Goal: Task Accomplishment & Management: Manage account settings

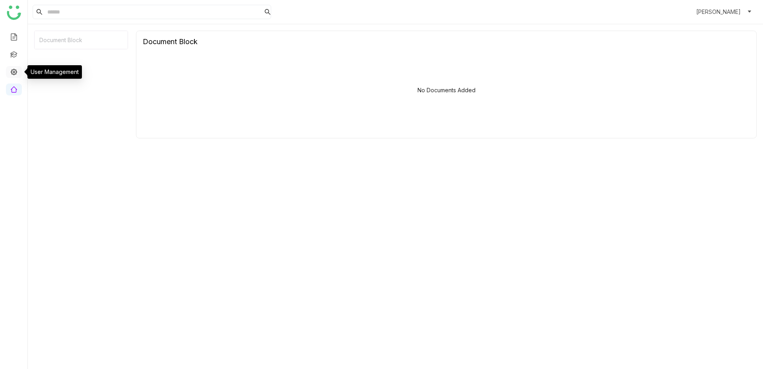
click at [14, 71] on link at bounding box center [13, 71] width 7 height 7
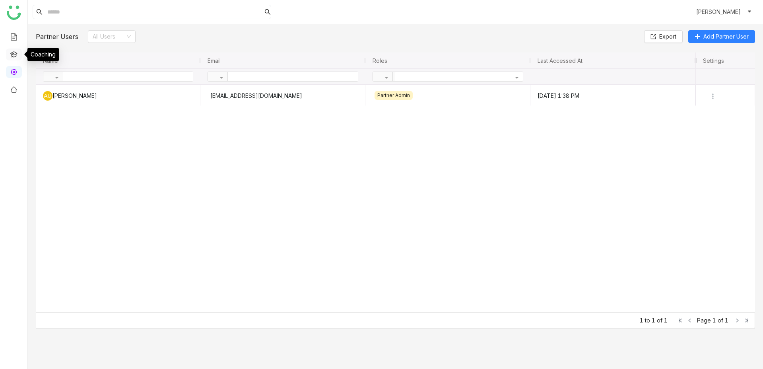
click at [13, 57] on link at bounding box center [13, 53] width 7 height 7
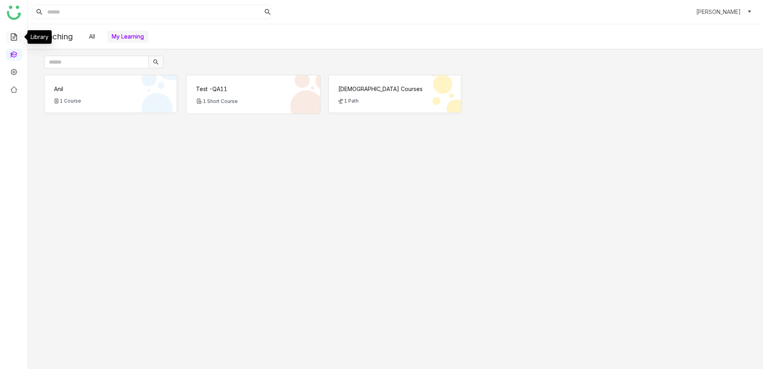
click at [15, 33] on link at bounding box center [13, 36] width 7 height 7
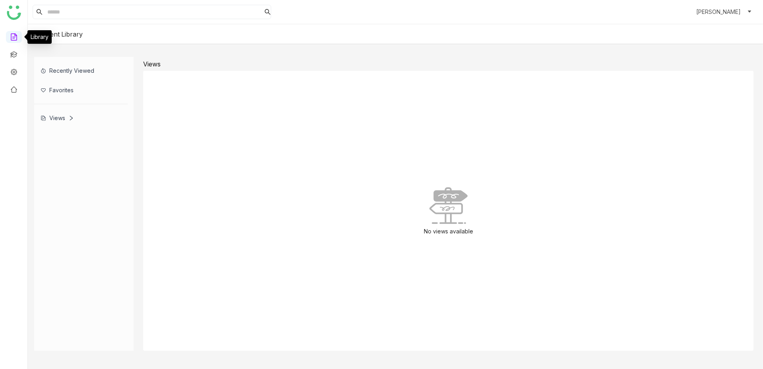
click at [12, 36] on link at bounding box center [13, 36] width 7 height 7
click at [69, 117] on icon at bounding box center [71, 118] width 6 height 6
click at [58, 122] on div "Views" at bounding box center [80, 117] width 93 height 19
click at [69, 117] on icon at bounding box center [71, 118] width 6 height 6
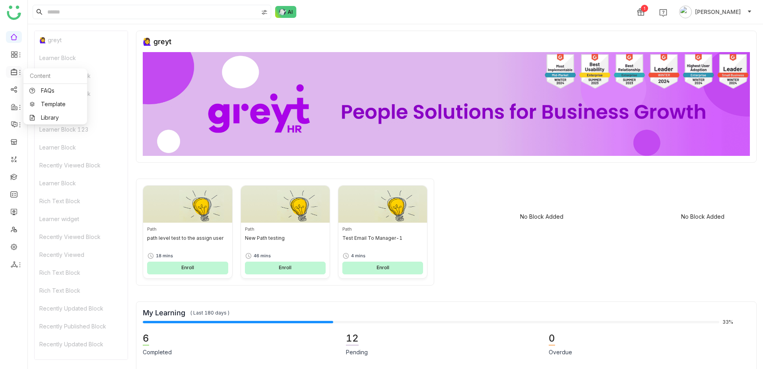
click at [17, 73] on icon at bounding box center [20, 72] width 6 height 6
click at [49, 115] on link "Library" at bounding box center [55, 118] width 52 height 6
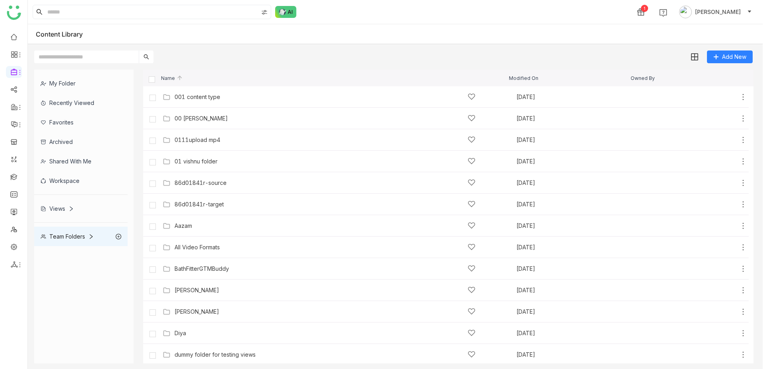
click at [73, 207] on icon at bounding box center [71, 209] width 6 height 6
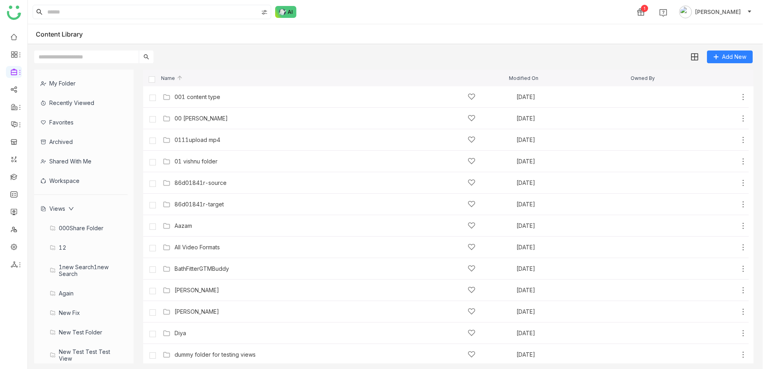
click at [70, 228] on div "000Share folder" at bounding box center [80, 227] width 93 height 19
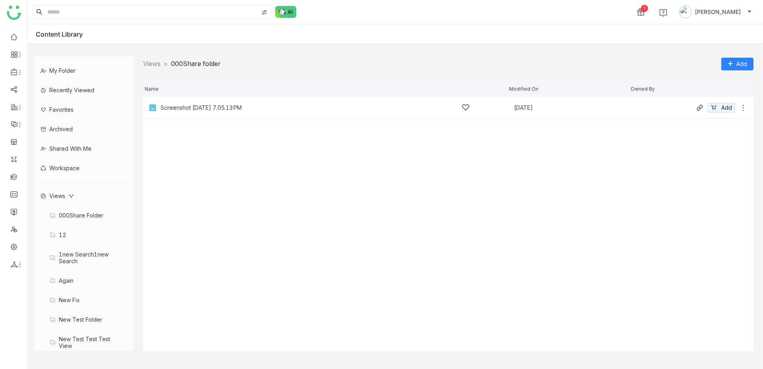
click at [744, 106] on icon at bounding box center [743, 108] width 8 height 8
click at [715, 83] on span "Manage Access" at bounding box center [711, 84] width 42 height 9
click at [83, 279] on div "again" at bounding box center [80, 280] width 93 height 19
click at [65, 278] on div "again" at bounding box center [80, 280] width 93 height 19
click at [742, 109] on icon at bounding box center [743, 108] width 8 height 8
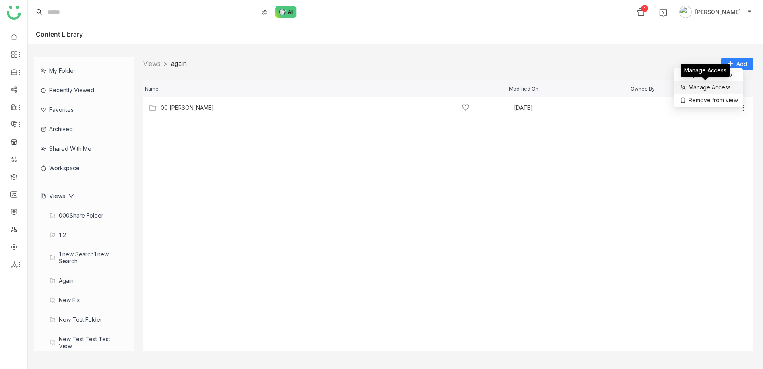
click at [728, 86] on span "Manage Access" at bounding box center [709, 87] width 42 height 9
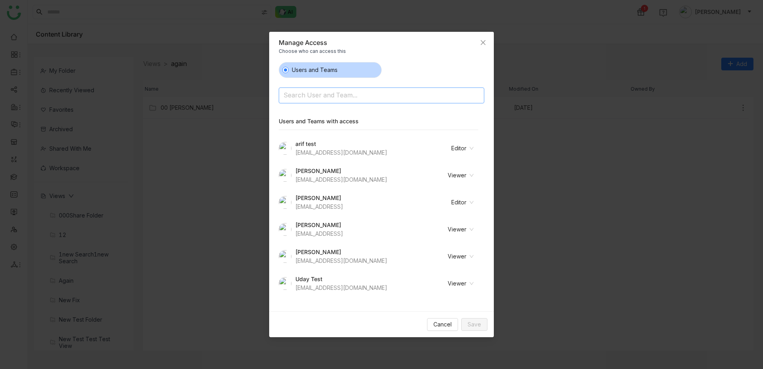
click at [353, 91] on input at bounding box center [360, 96] width 155 height 13
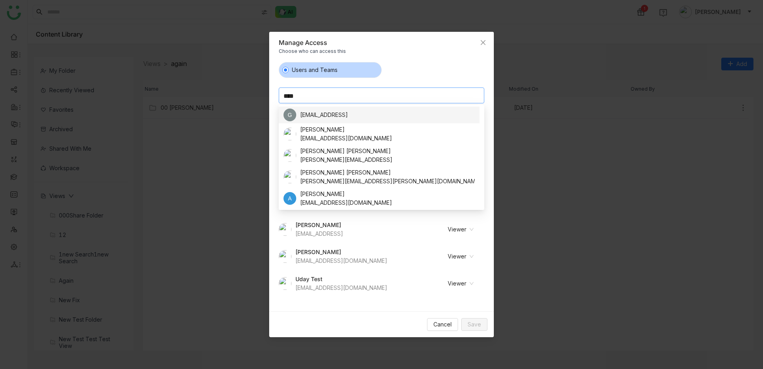
type input "*****"
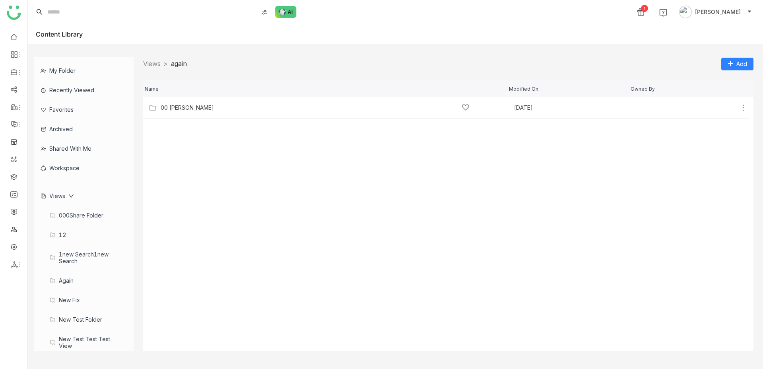
click at [153, 231] on cdk-virtual-scroll-viewport "00 Arif Folder Oct 10, 2025 Add" at bounding box center [448, 224] width 610 height 254
click at [60, 196] on div "Views" at bounding box center [57, 195] width 33 height 7
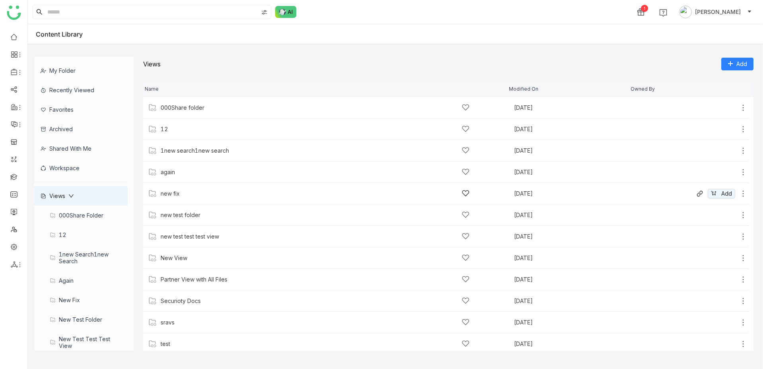
click at [742, 193] on icon at bounding box center [743, 194] width 8 height 8
click at [715, 155] on span "Manage Access" at bounding box center [715, 158] width 42 height 9
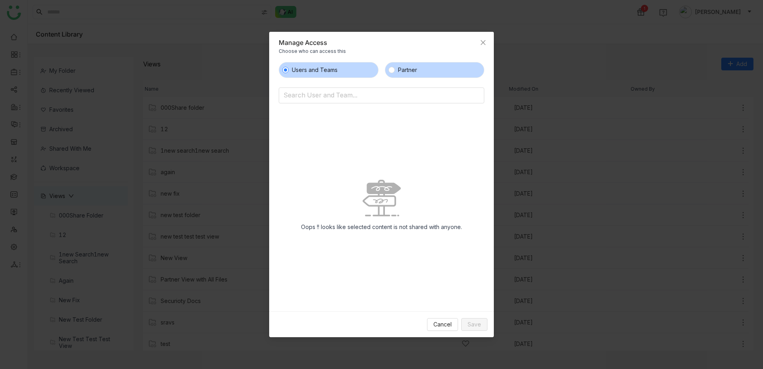
click at [443, 62] on label "Partner" at bounding box center [435, 70] width 100 height 16
click at [374, 95] on input at bounding box center [360, 96] width 155 height 13
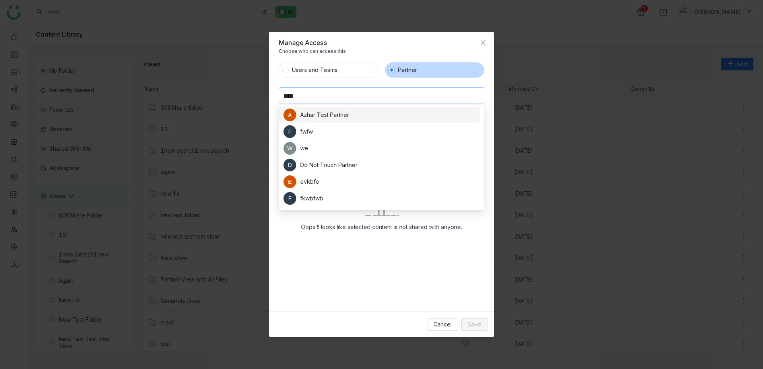
type input "*****"
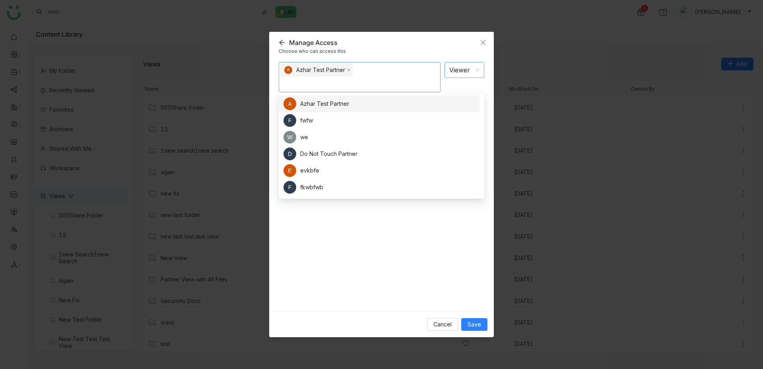
click at [464, 71] on nz-select-item "Viewer" at bounding box center [464, 69] width 30 height 15
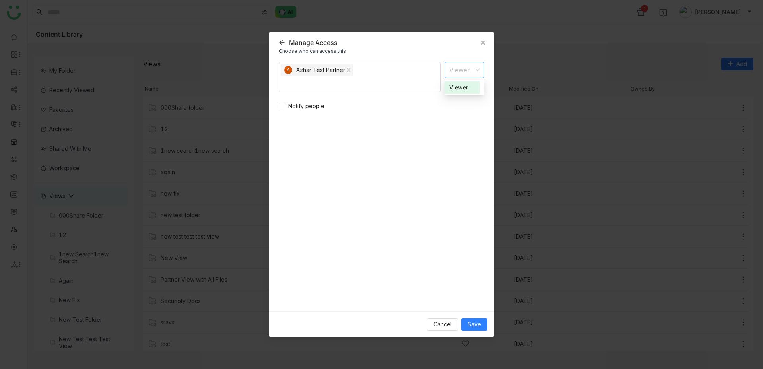
click at [462, 83] on div "Viewer" at bounding box center [461, 87] width 25 height 9
click at [470, 325] on span "Save" at bounding box center [474, 324] width 14 height 9
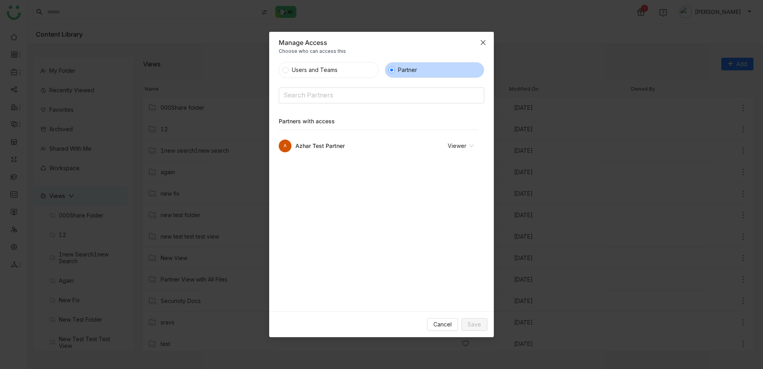
click at [486, 41] on span "Close" at bounding box center [482, 42] width 21 height 21
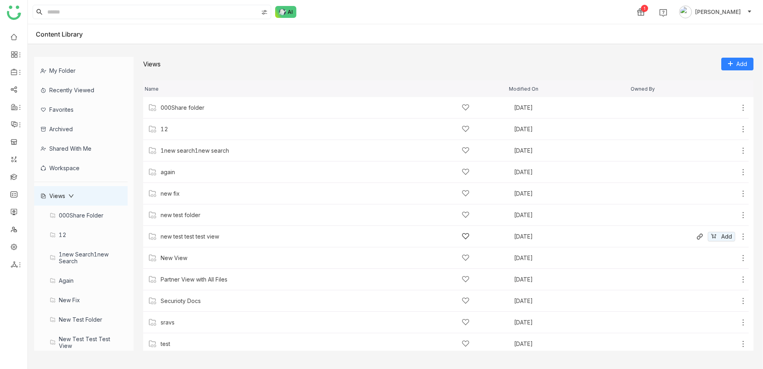
click at [743, 238] on icon at bounding box center [742, 236] width 1 height 6
click at [724, 204] on span "Manage Access" at bounding box center [716, 204] width 42 height 9
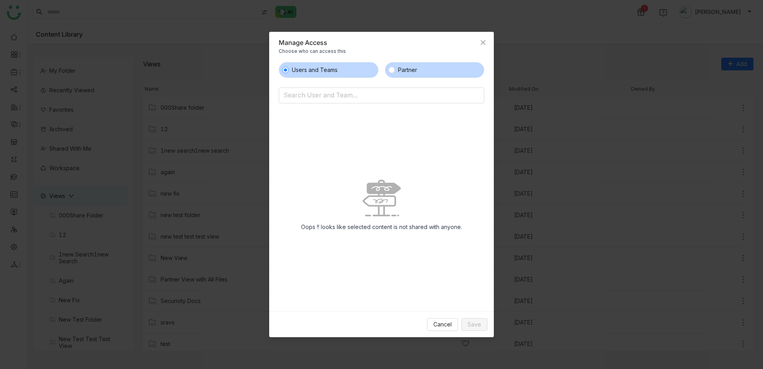
click at [447, 73] on label "Partner" at bounding box center [435, 70] width 100 height 16
click at [397, 90] on input at bounding box center [360, 96] width 155 height 13
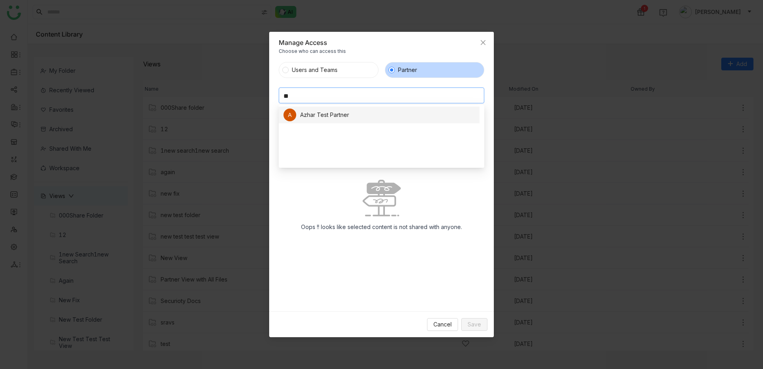
type input "**"
click at [382, 114] on div "A Azhar Test Partner" at bounding box center [378, 114] width 191 height 13
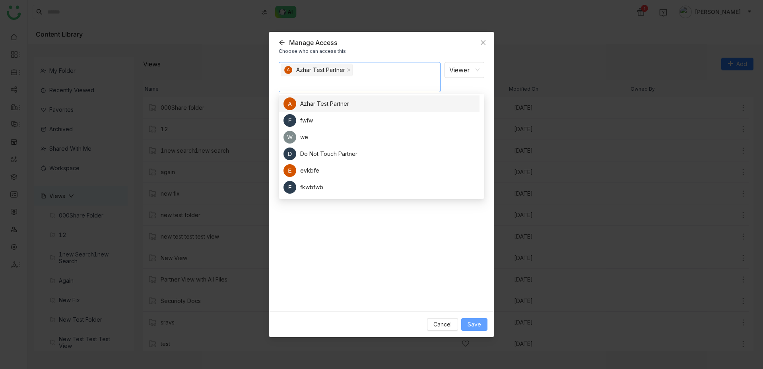
click at [467, 325] on button "Save" at bounding box center [474, 324] width 26 height 13
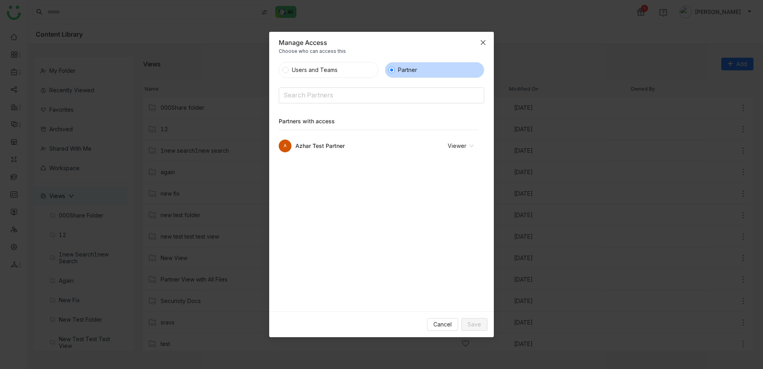
click at [478, 45] on span "Close" at bounding box center [482, 42] width 21 height 21
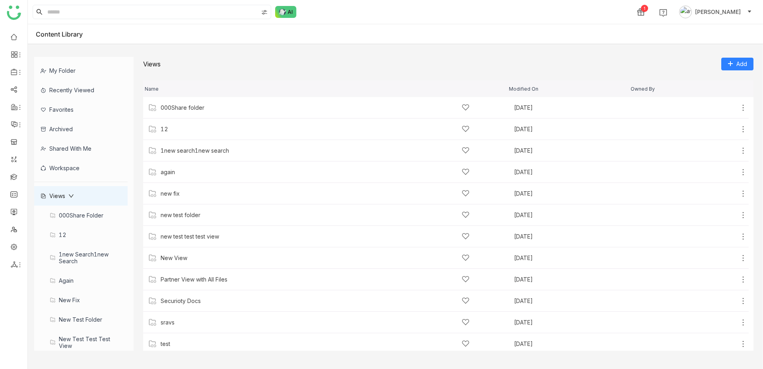
click at [725, 8] on span "[PERSON_NAME]" at bounding box center [718, 12] width 46 height 9
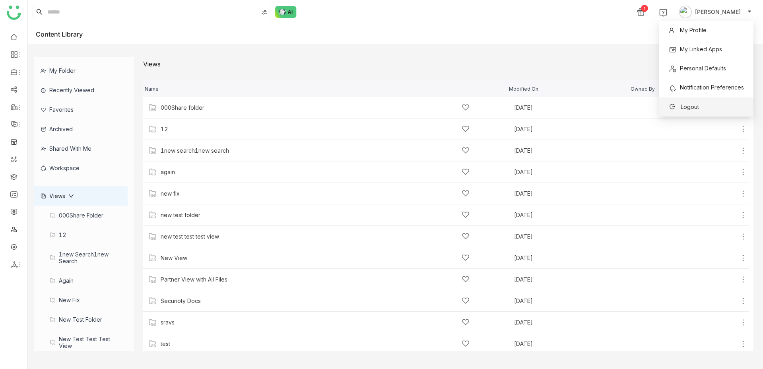
click at [683, 105] on span "Logout" at bounding box center [689, 106] width 18 height 7
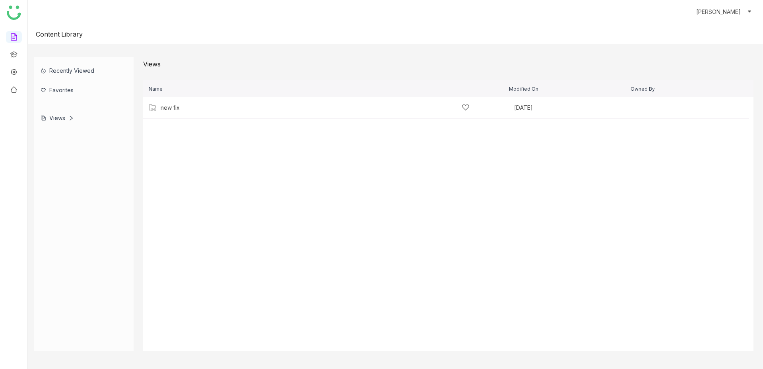
click at [69, 118] on icon at bounding box center [71, 118] width 6 height 6
click at [71, 133] on div "new fix" at bounding box center [80, 137] width 93 height 19
click at [67, 143] on div "new fix" at bounding box center [80, 137] width 93 height 19
click at [67, 139] on div "new fix" at bounding box center [80, 137] width 93 height 19
click at [71, 138] on div "new fix" at bounding box center [80, 137] width 93 height 19
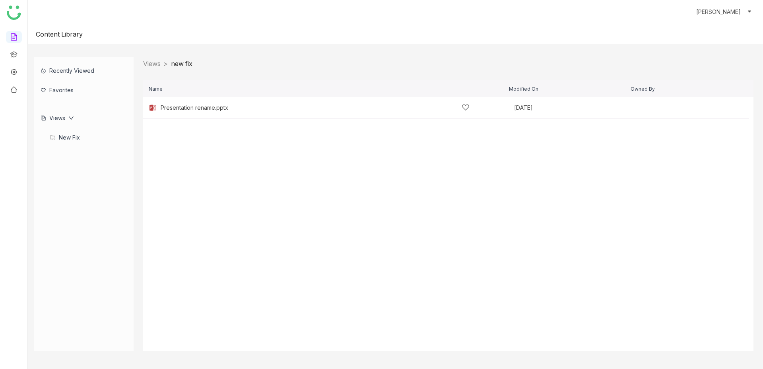
click at [58, 117] on div "Views" at bounding box center [57, 117] width 33 height 7
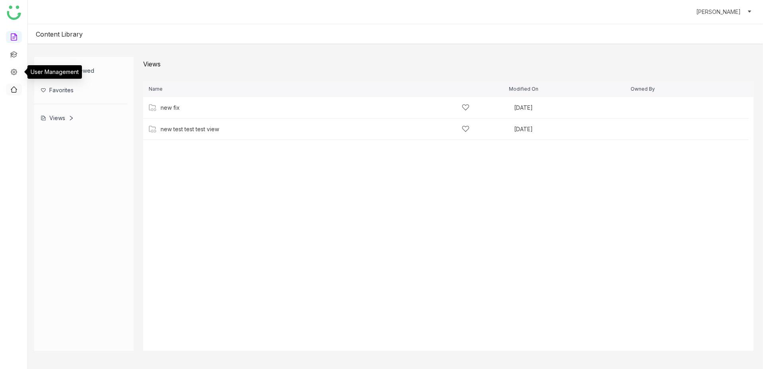
click at [12, 87] on link at bounding box center [13, 88] width 7 height 7
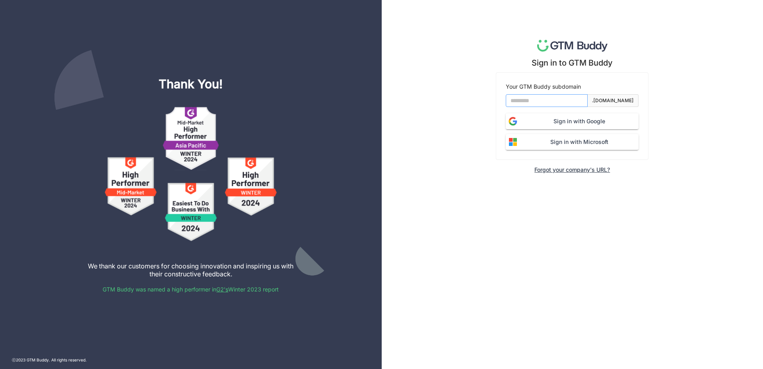
click at [572, 97] on input at bounding box center [546, 100] width 82 height 13
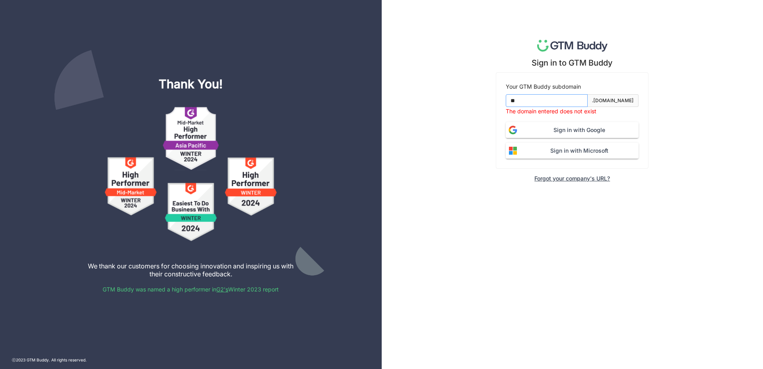
type input "*******"
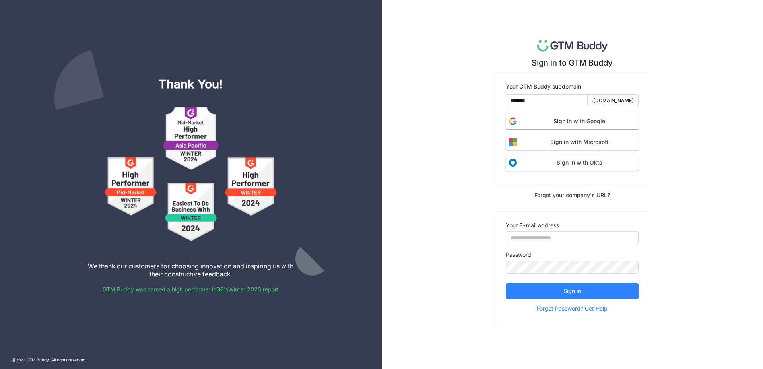
click at [568, 125] on span "Sign in with Google" at bounding box center [579, 121] width 118 height 9
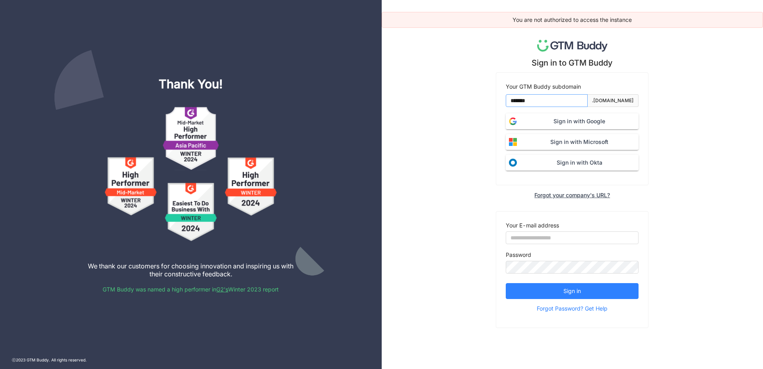
click at [544, 96] on input "*******" at bounding box center [546, 100] width 82 height 13
click at [548, 116] on button "Sign in with Google" at bounding box center [571, 121] width 133 height 16
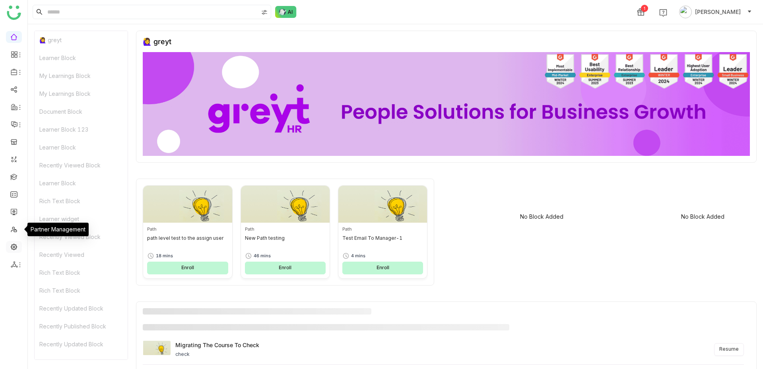
click at [15, 243] on link at bounding box center [13, 246] width 7 height 7
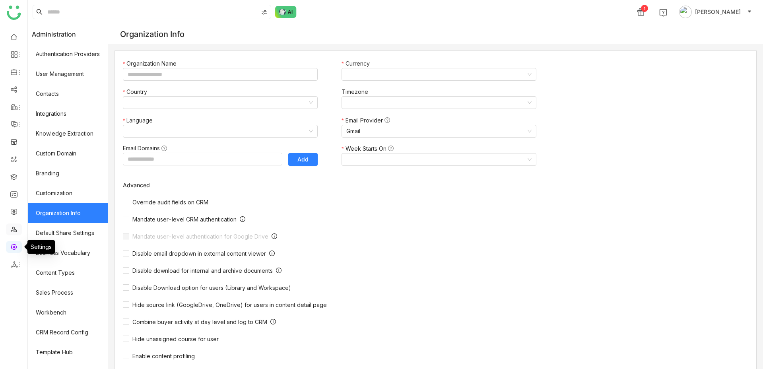
type input "*******"
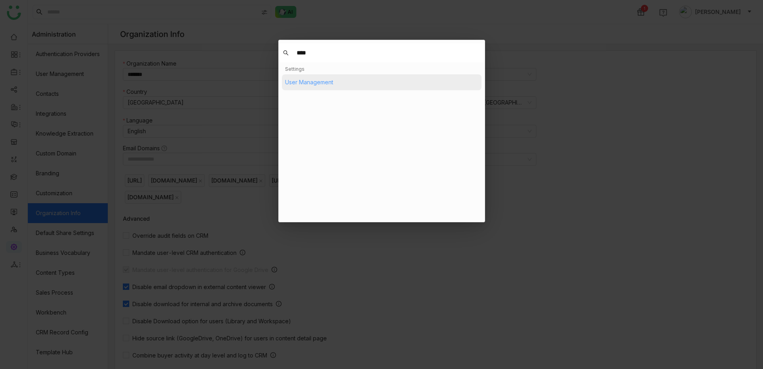
type input "****"
click at [307, 83] on div "User Management" at bounding box center [309, 82] width 48 height 9
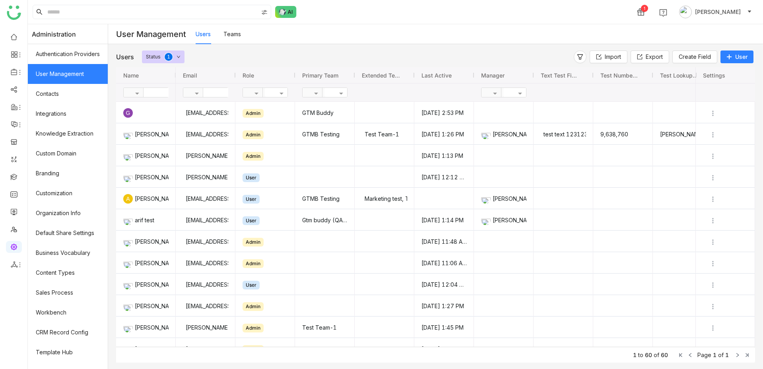
click at [159, 94] on input "text" at bounding box center [172, 92] width 58 height 9
type input "*****"
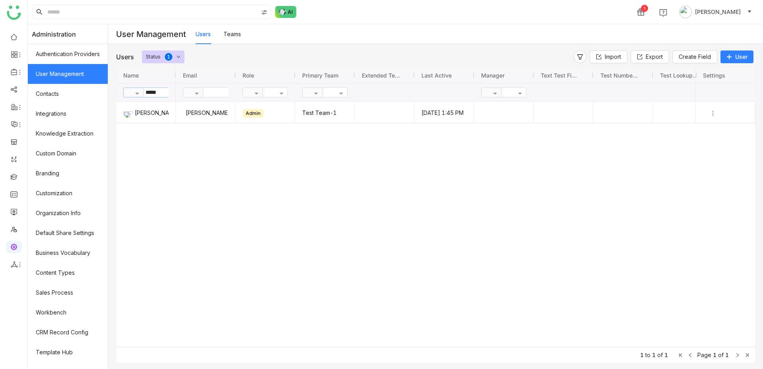
click at [727, 56] on icon at bounding box center [729, 57] width 6 height 6
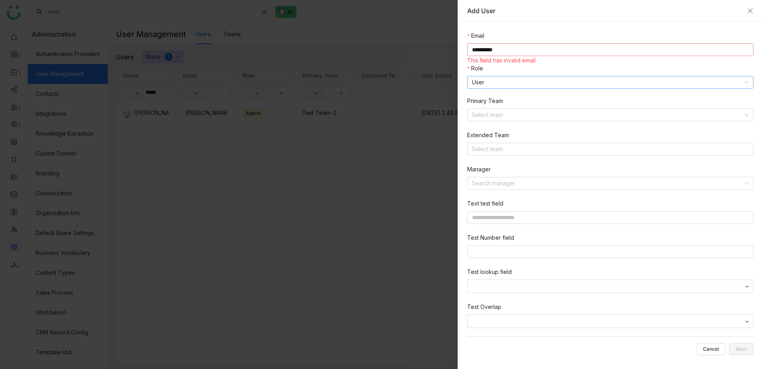
click at [567, 50] on input "**********" at bounding box center [610, 49] width 286 height 13
type input "**********"
click at [540, 77] on nz-select-item "User" at bounding box center [610, 82] width 277 height 12
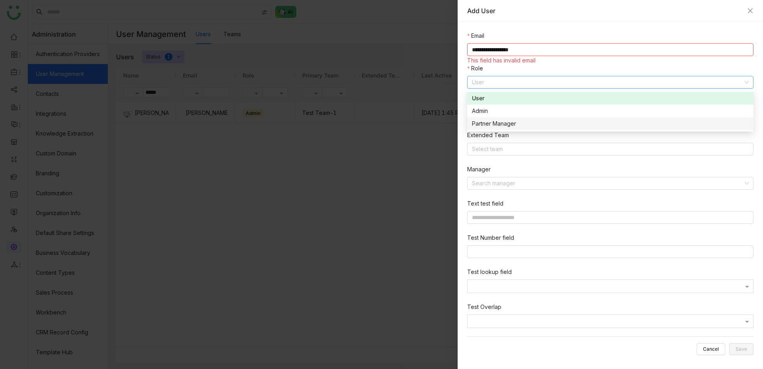
click at [531, 125] on div "Partner Manager" at bounding box center [610, 123] width 277 height 9
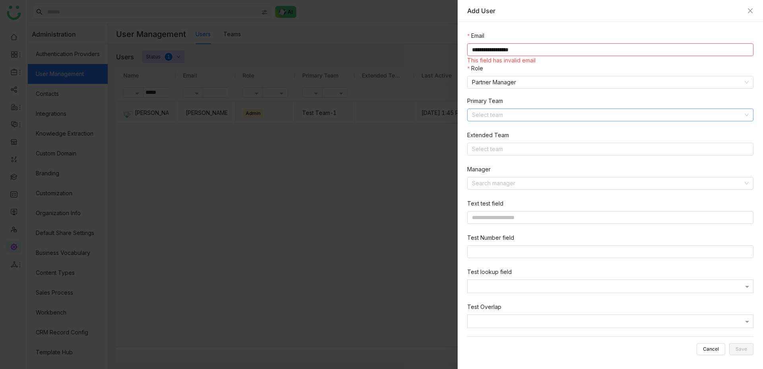
click at [528, 114] on input at bounding box center [607, 115] width 271 height 12
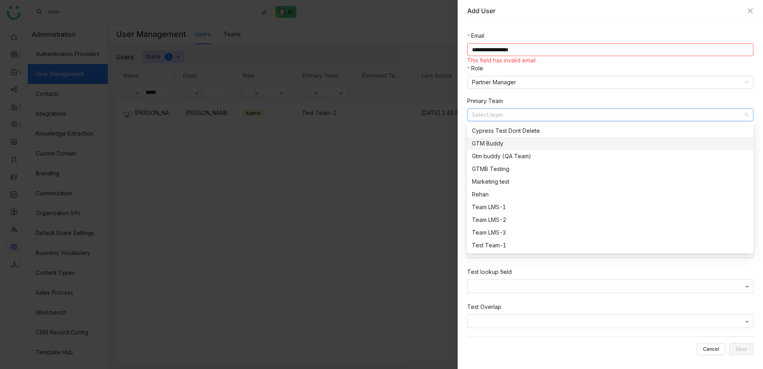
click at [525, 141] on div "GTM Buddy" at bounding box center [610, 143] width 277 height 9
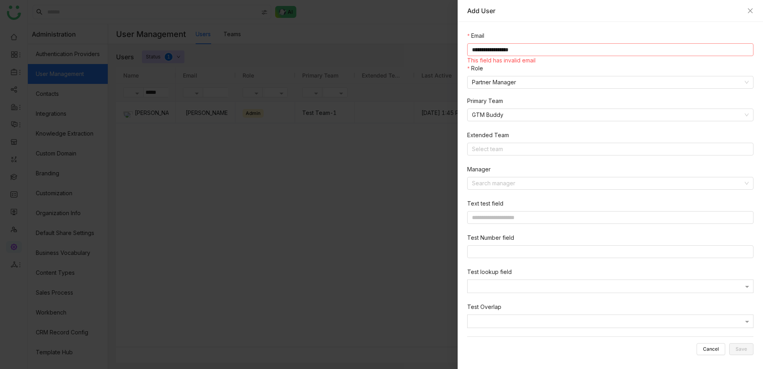
click at [547, 46] on input "**********" at bounding box center [610, 49] width 286 height 13
paste input "**********"
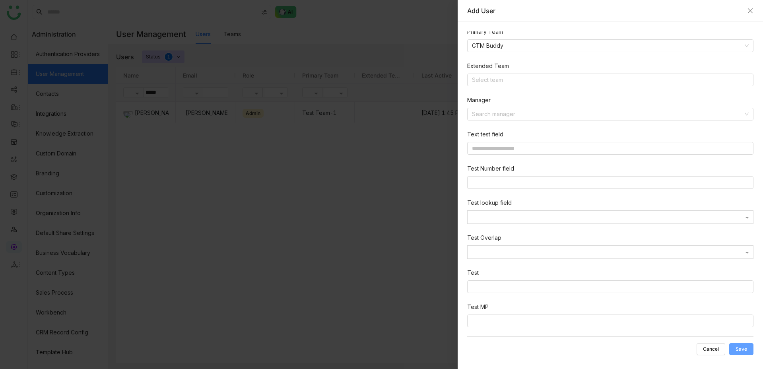
type input "**********"
click at [738, 349] on span "Save" at bounding box center [741, 349] width 12 height 0
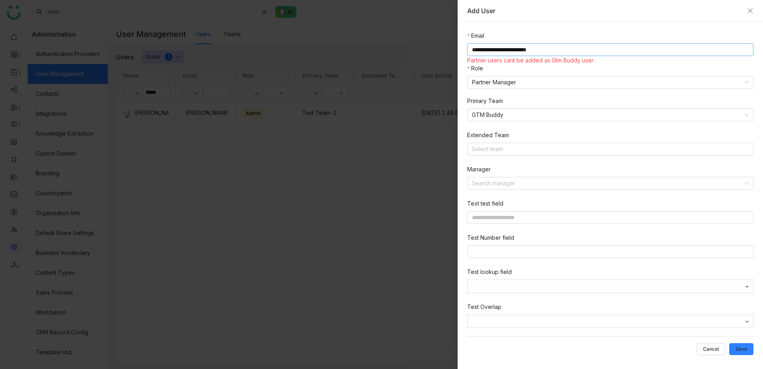
click at [576, 49] on input "**********" at bounding box center [610, 49] width 286 height 13
type input "**********"
click at [735, 345] on button "Save" at bounding box center [741, 349] width 24 height 12
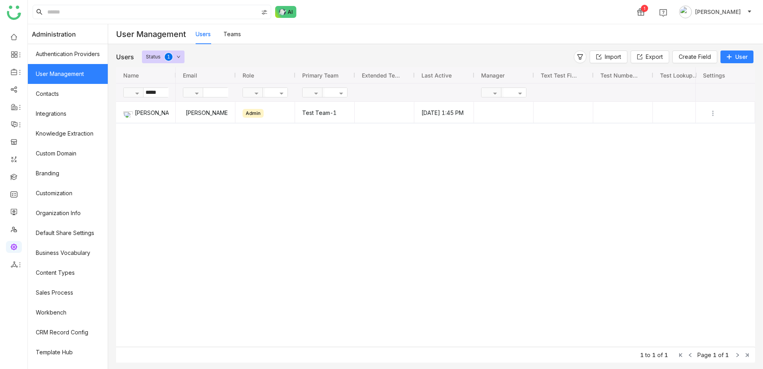
click at [77, 74] on link "User Management" at bounding box center [68, 74] width 80 height 20
click at [163, 92] on input "*****" at bounding box center [172, 92] width 58 height 9
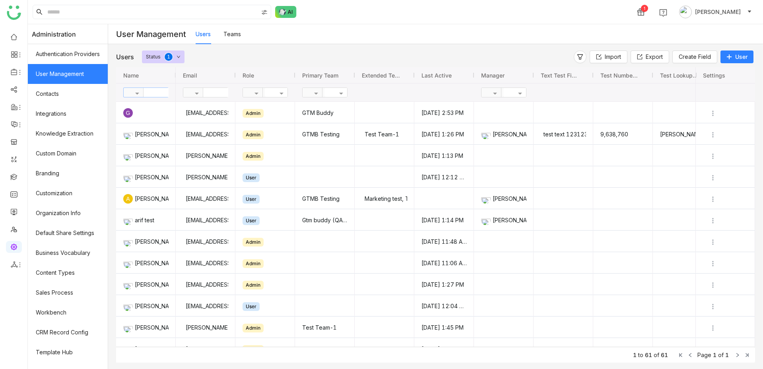
click at [155, 96] on input "text" at bounding box center [172, 92] width 58 height 9
type input "*"
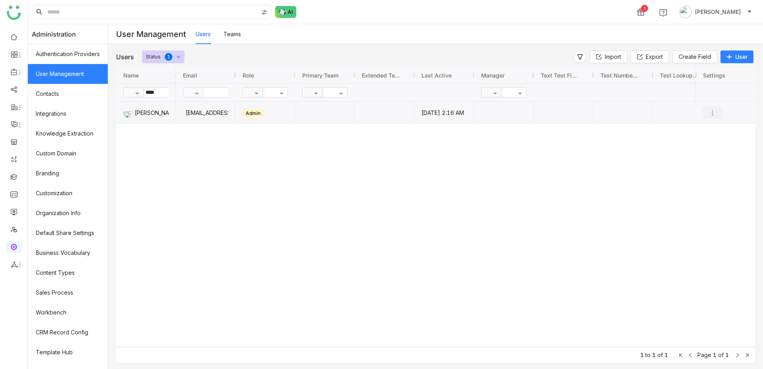
click at [712, 112] on img "Press SPACE to select this row." at bounding box center [712, 113] width 8 height 8
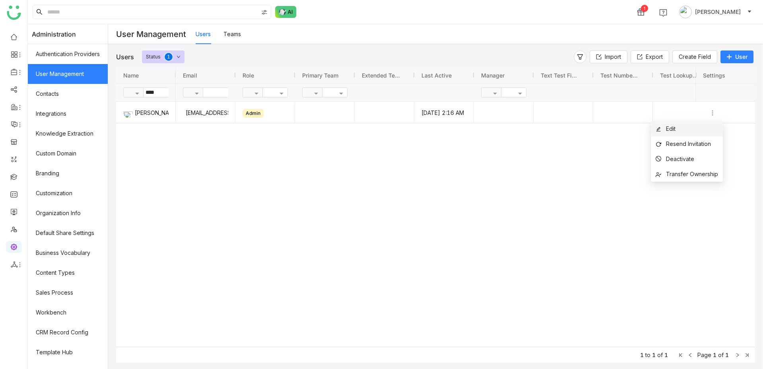
click at [696, 132] on li "Edit" at bounding box center [687, 128] width 72 height 15
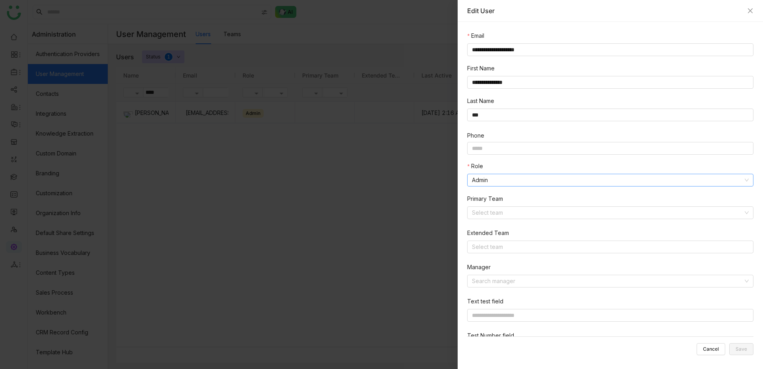
click at [510, 179] on nz-select-item "Admin" at bounding box center [610, 180] width 277 height 12
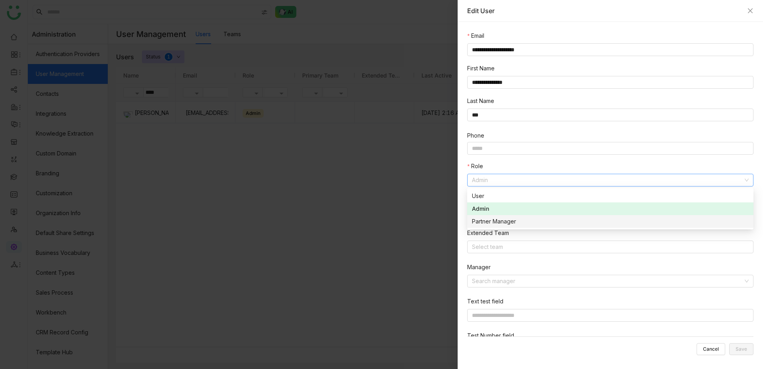
click at [501, 219] on div "Partner Manager" at bounding box center [610, 221] width 277 height 9
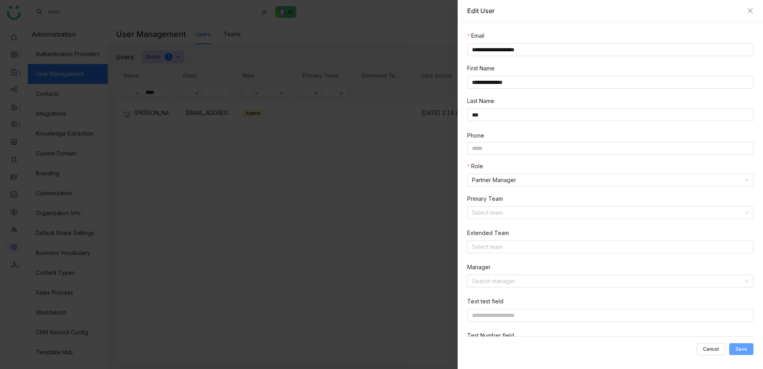
click at [739, 349] on span "Save" at bounding box center [741, 349] width 12 height 0
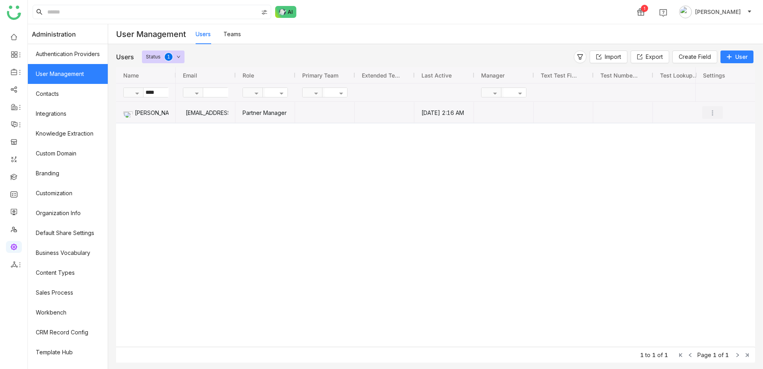
click at [710, 114] on img "Press SPACE to select this row." at bounding box center [712, 113] width 8 height 8
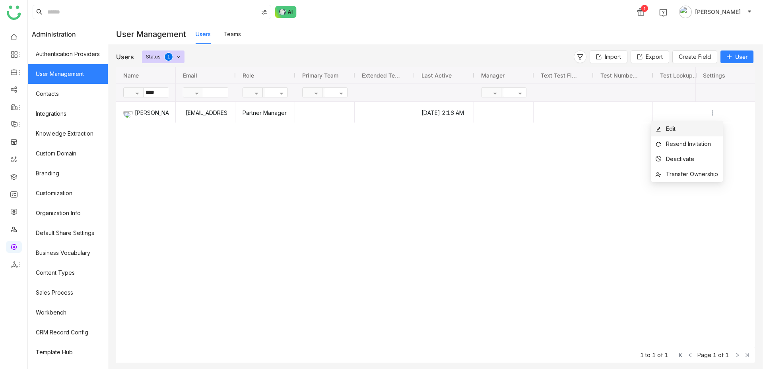
click at [674, 132] on span "Edit" at bounding box center [671, 128] width 10 height 7
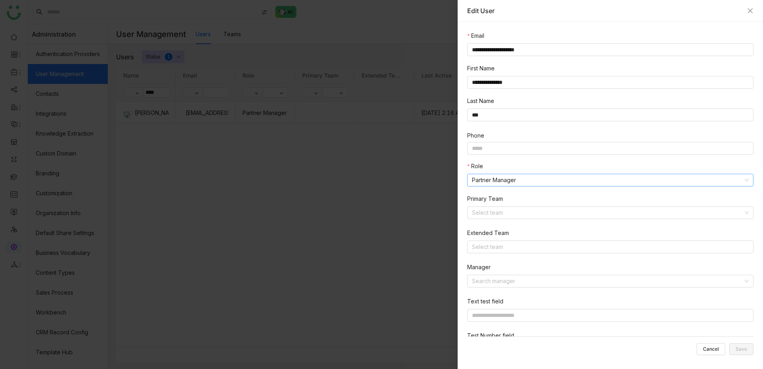
click at [501, 183] on nz-select-item "Partner Manager" at bounding box center [610, 180] width 277 height 12
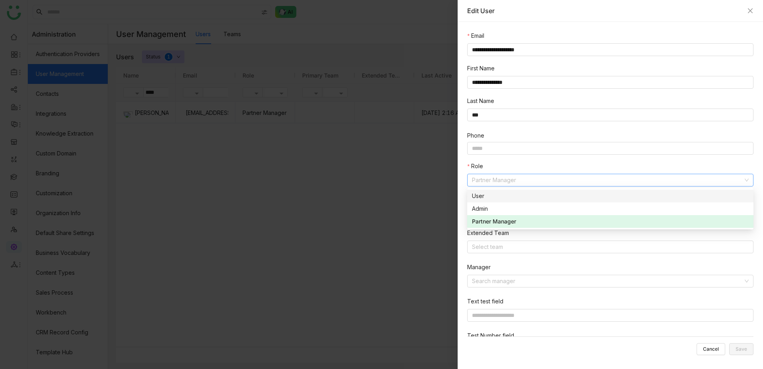
click at [494, 196] on div "User" at bounding box center [610, 196] width 277 height 9
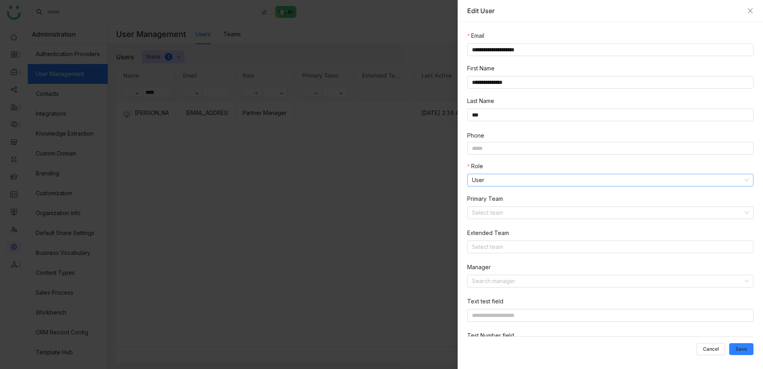
click at [494, 182] on nz-select-item "User" at bounding box center [610, 180] width 277 height 12
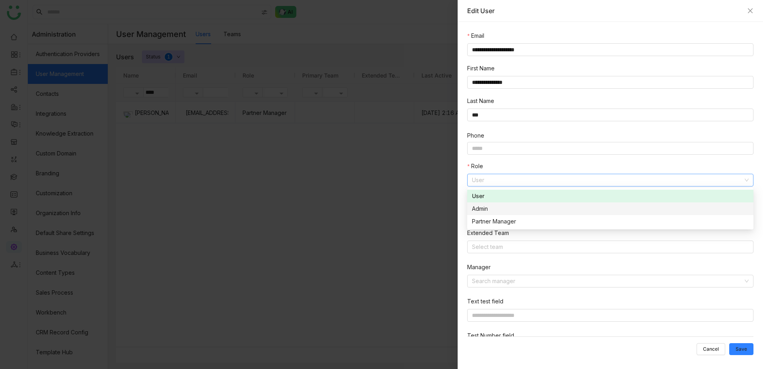
click at [494, 205] on div "Admin" at bounding box center [610, 208] width 277 height 9
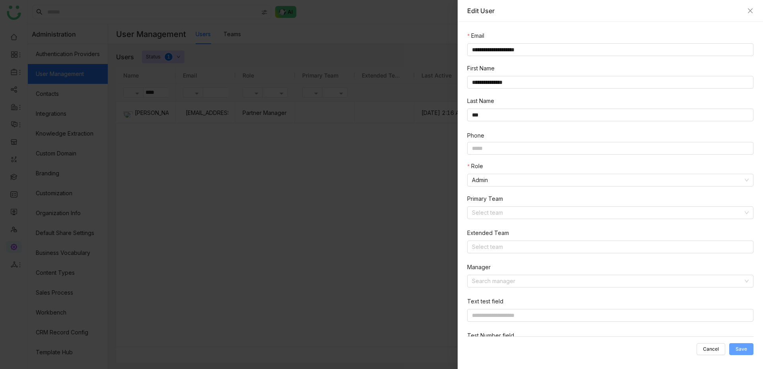
click at [748, 352] on button "Save" at bounding box center [741, 349] width 24 height 12
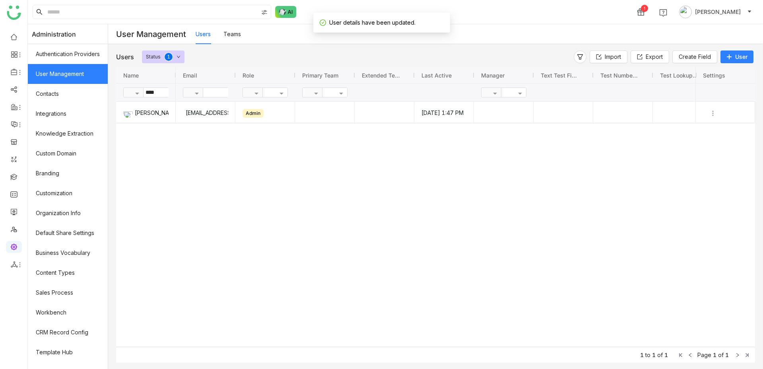
click at [156, 95] on input "****" at bounding box center [172, 92] width 58 height 9
type input "*****"
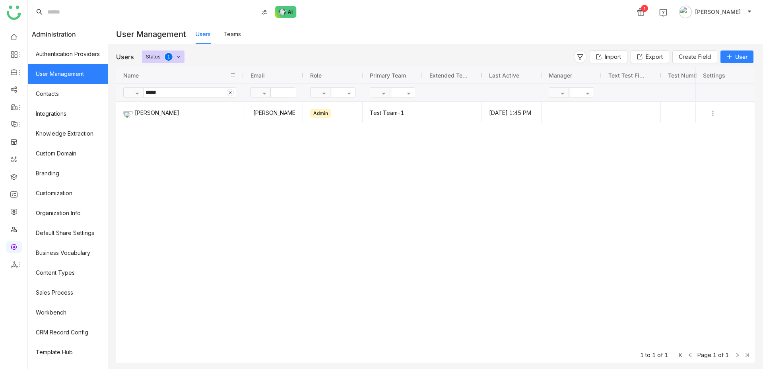
drag, startPoint x: 175, startPoint y: 75, endPoint x: 242, endPoint y: 74, distance: 66.4
click at [242, 74] on div at bounding box center [243, 75] width 3 height 16
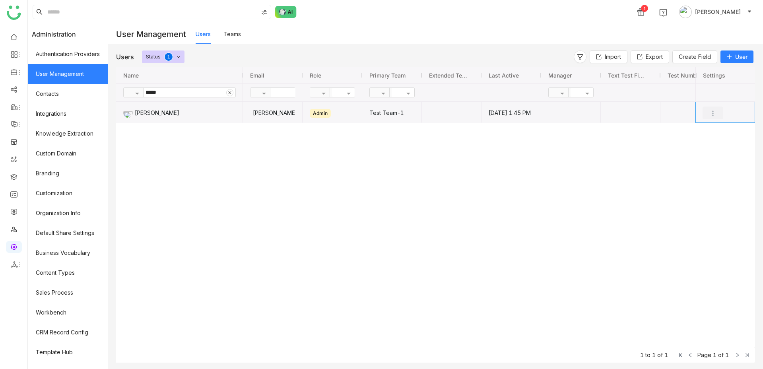
click at [716, 112] on button "Press SPACE to select this row." at bounding box center [712, 112] width 21 height 13
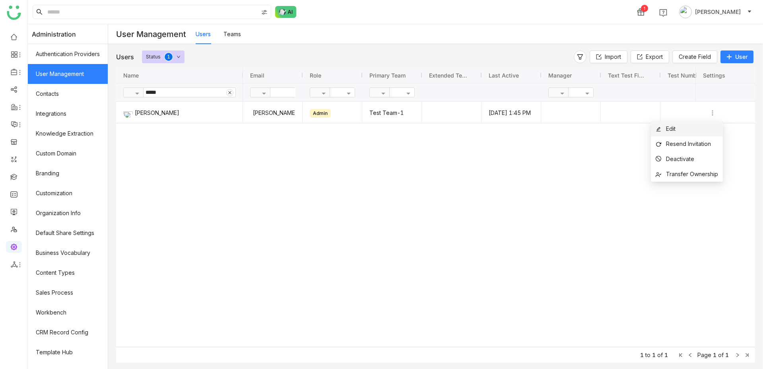
click at [693, 134] on li "Edit" at bounding box center [687, 128] width 72 height 15
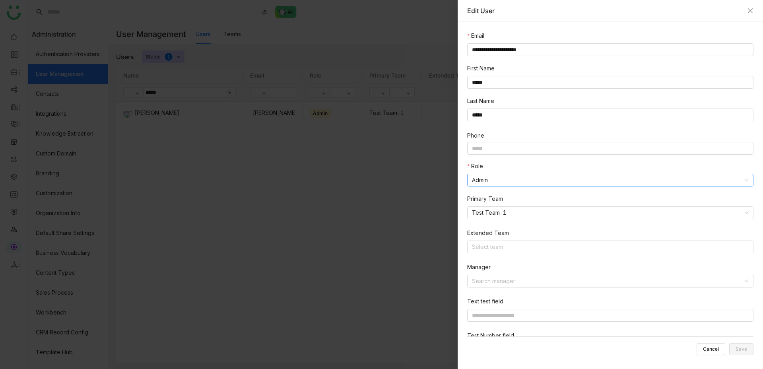
click at [497, 183] on nz-select-item "Admin" at bounding box center [610, 180] width 277 height 12
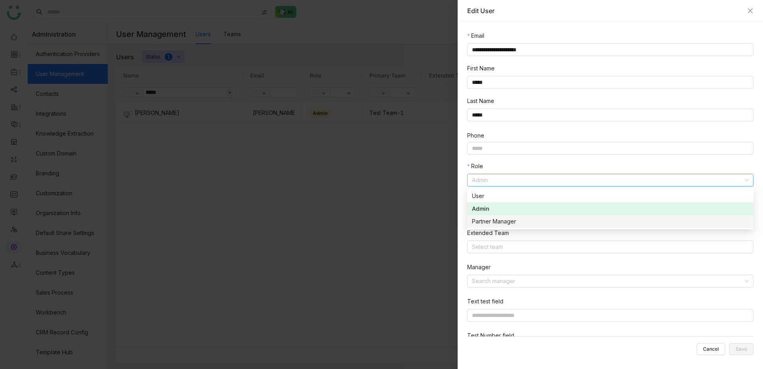
click at [494, 221] on div "Partner Manager" at bounding box center [610, 221] width 277 height 9
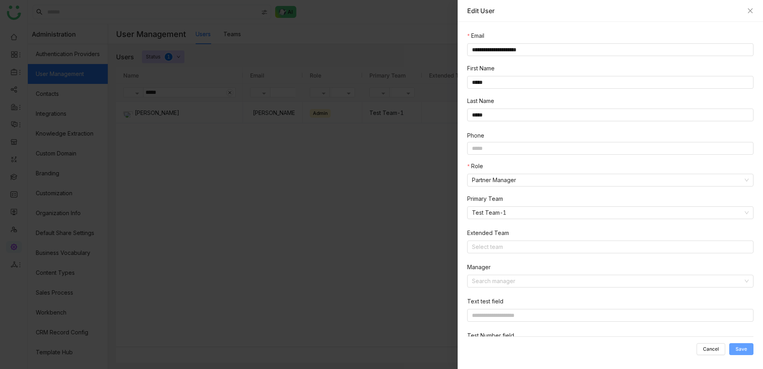
click at [740, 349] on span "Save" at bounding box center [741, 349] width 12 height 0
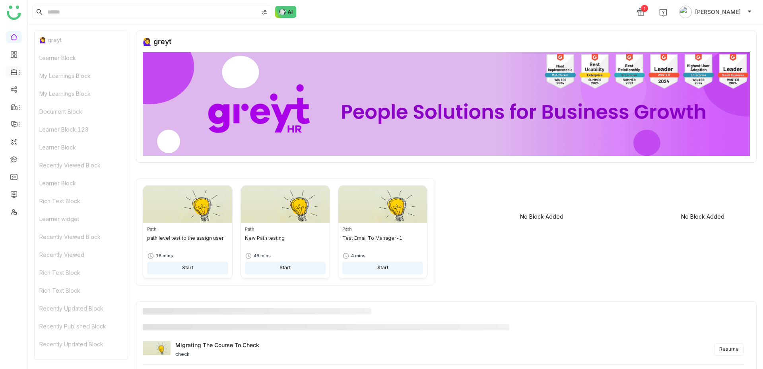
click at [13, 72] on icon at bounding box center [14, 72] width 6 height 6
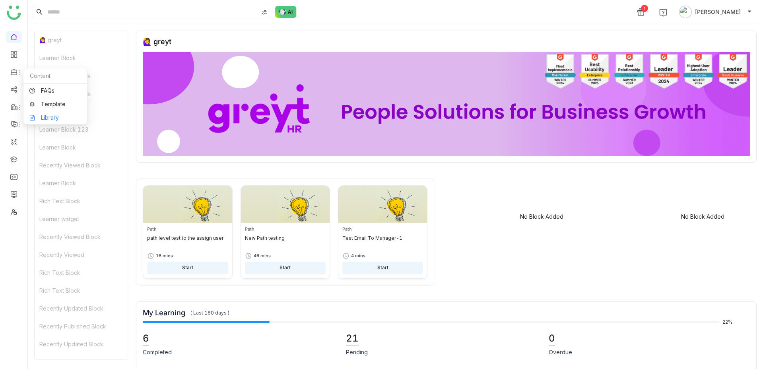
click at [40, 115] on link "Library" at bounding box center [55, 118] width 52 height 6
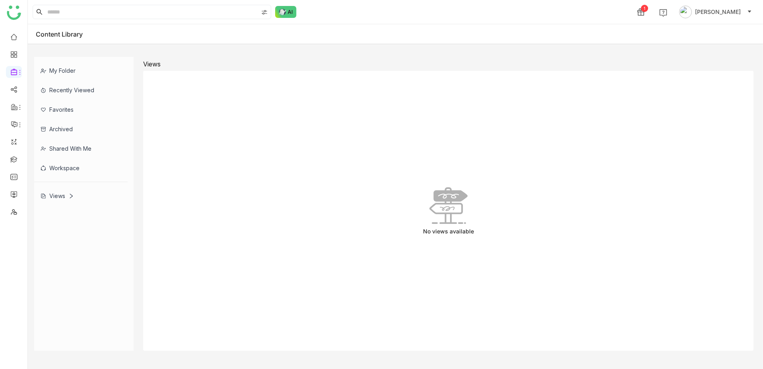
click at [70, 195] on icon at bounding box center [71, 196] width 6 height 6
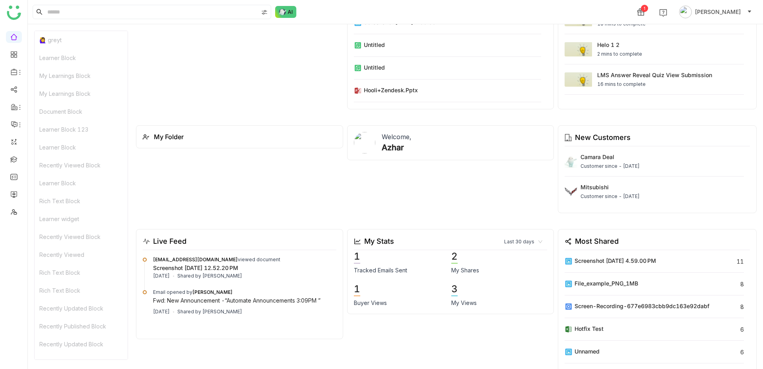
scroll to position [2165, 0]
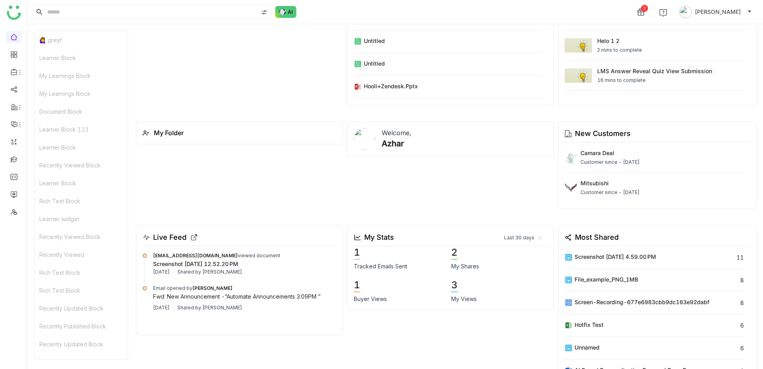
click at [170, 237] on div "Live Feed" at bounding box center [169, 237] width 33 height 11
click at [383, 237] on div "My Stats" at bounding box center [379, 237] width 30 height 11
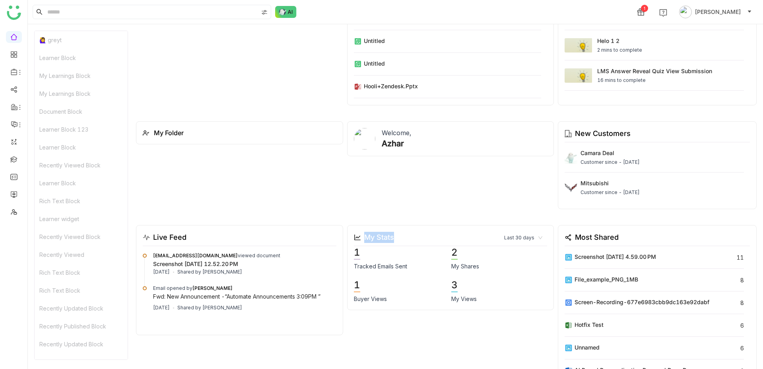
click at [383, 237] on div "My Stats" at bounding box center [379, 237] width 30 height 11
click at [594, 239] on div "Most Shared" at bounding box center [597, 237] width 44 height 11
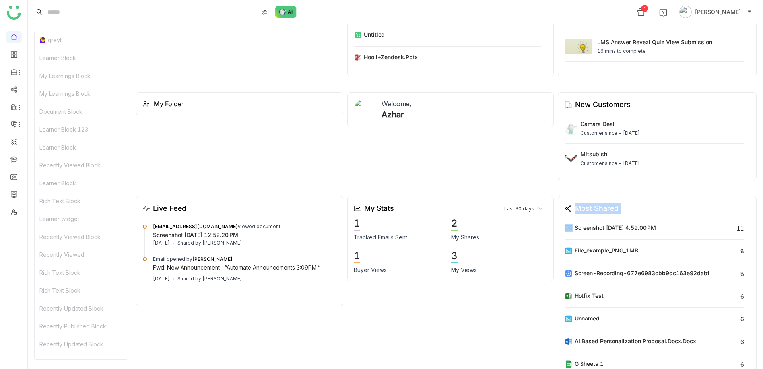
scroll to position [2203, 0]
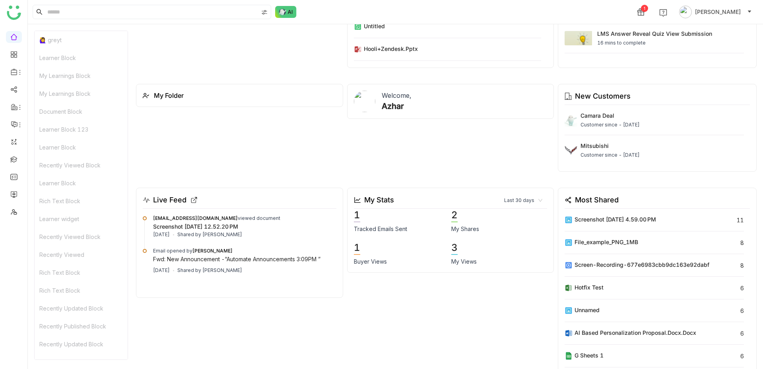
click at [163, 198] on div "Live Feed" at bounding box center [169, 199] width 33 height 11
click at [160, 202] on div "Live Feed" at bounding box center [169, 199] width 33 height 11
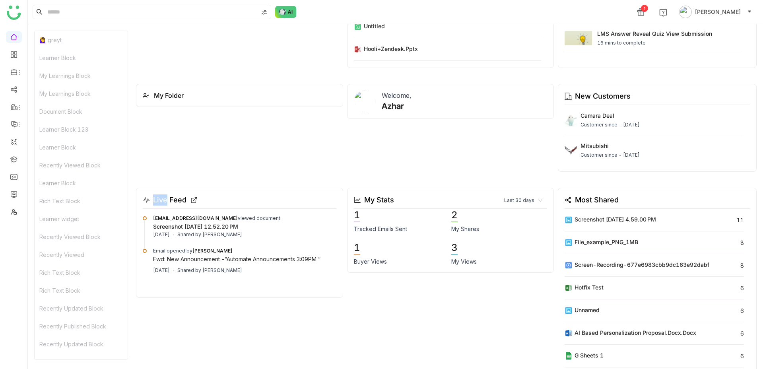
click at [160, 202] on div "Live Feed" at bounding box center [169, 199] width 33 height 11
click at [157, 191] on div "Live Feed khan@gmail.com viewed document Screenshot 2025-03-21 at 12.52.20 PM 4…" at bounding box center [239, 243] width 207 height 110
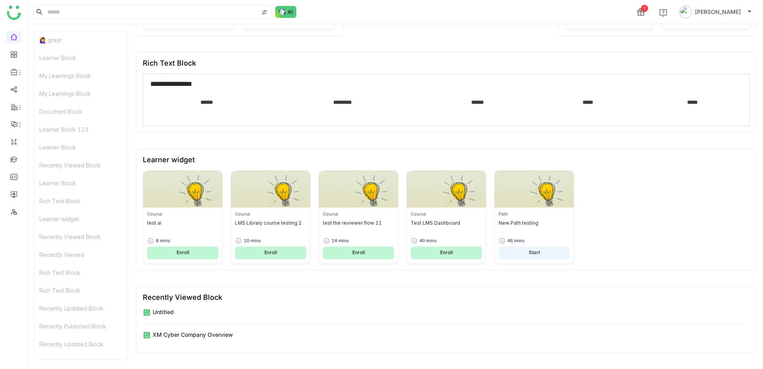
scroll to position [1343, 0]
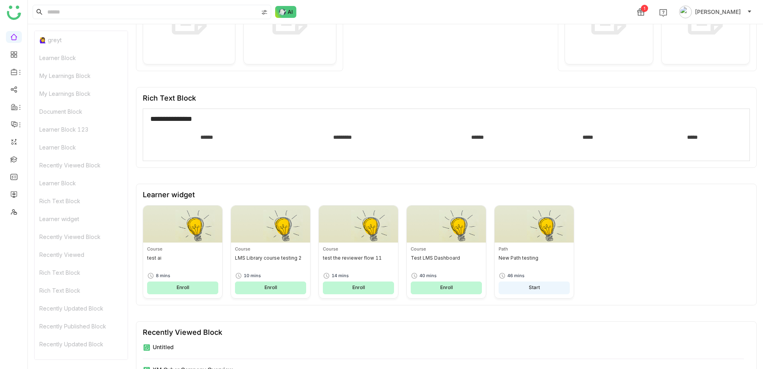
click at [171, 198] on div "Learner widget" at bounding box center [169, 194] width 52 height 8
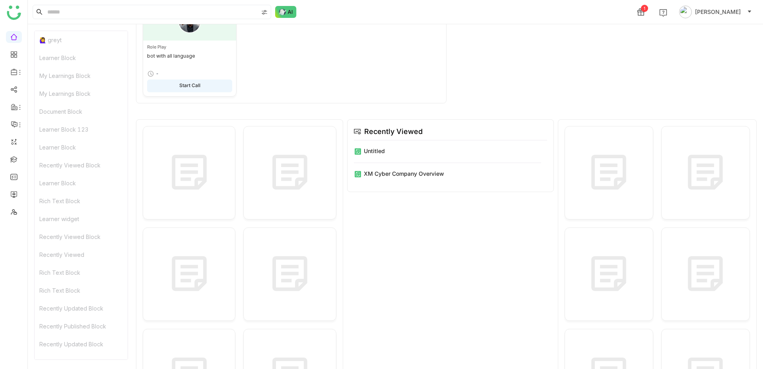
scroll to position [986, 0]
click at [217, 150] on div at bounding box center [189, 171] width 93 height 93
click at [276, 154] on img at bounding box center [290, 171] width 40 height 40
click at [223, 222] on div at bounding box center [239, 273] width 193 height 296
click at [251, 259] on div at bounding box center [289, 273] width 93 height 93
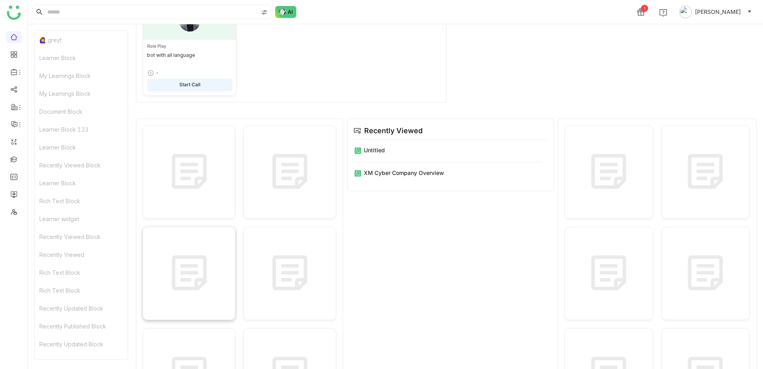
click at [200, 258] on img at bounding box center [189, 273] width 40 height 40
click at [186, 244] on div at bounding box center [189, 273] width 93 height 93
click at [236, 255] on div at bounding box center [239, 273] width 193 height 296
click at [219, 255] on div at bounding box center [189, 273] width 93 height 93
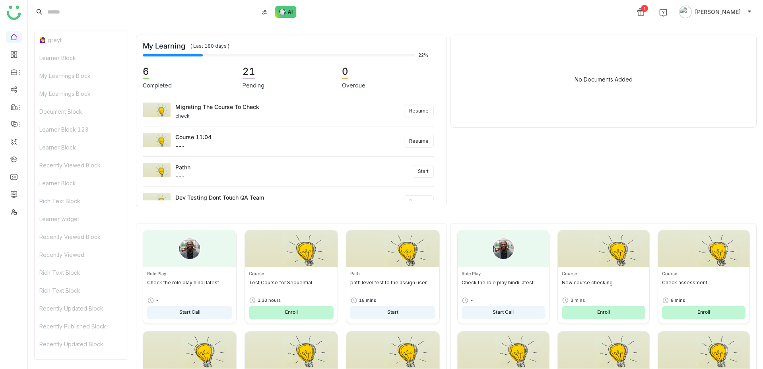
scroll to position [465, 0]
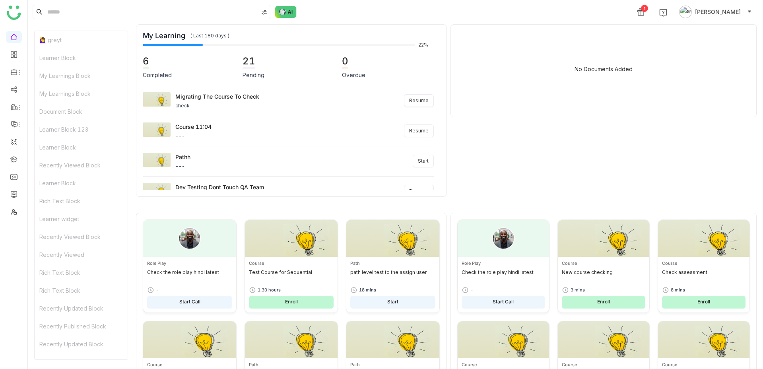
click at [714, 10] on span "[PERSON_NAME]" at bounding box center [718, 12] width 46 height 9
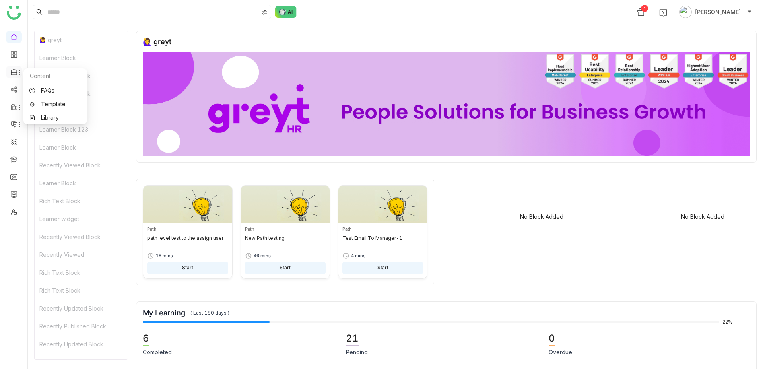
click at [15, 70] on icon at bounding box center [14, 71] width 7 height 7
click at [45, 115] on link "Library" at bounding box center [55, 118] width 52 height 6
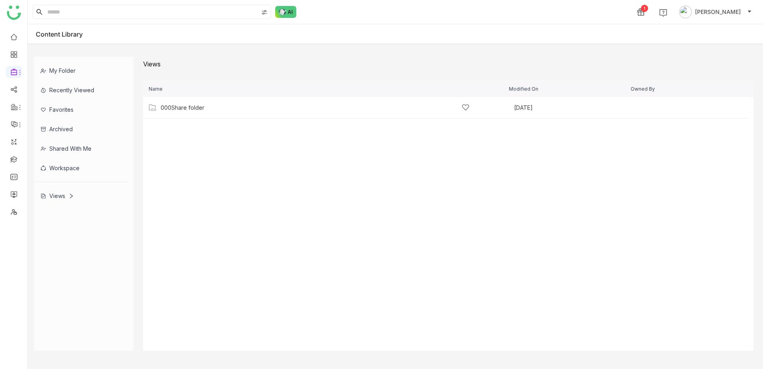
click at [60, 197] on div "Views" at bounding box center [57, 195] width 33 height 7
click at [741, 103] on span "Add" at bounding box center [738, 107] width 11 height 9
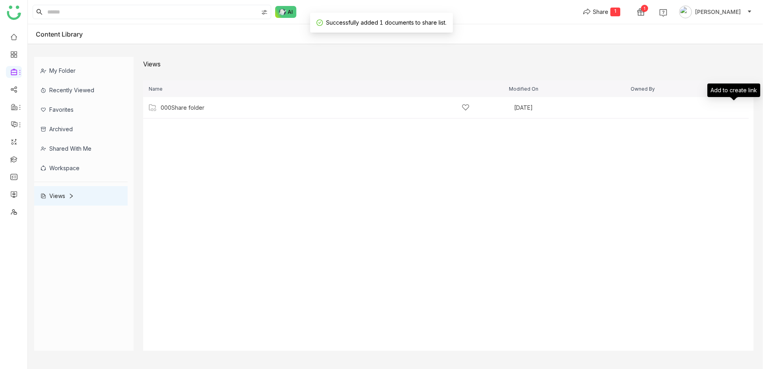
click at [708, 103] on div "Add to create link" at bounding box center [733, 92] width 53 height 19
click at [726, 67] on div "Views" at bounding box center [448, 64] width 610 height 14
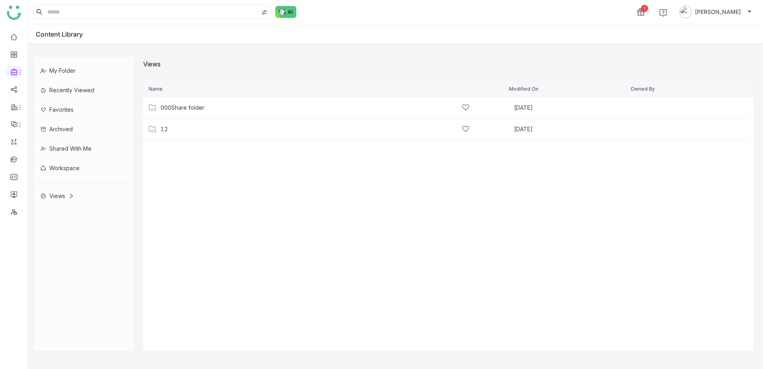
click at [70, 193] on icon at bounding box center [71, 196] width 6 height 6
